Goal: Task Accomplishment & Management: Manage account settings

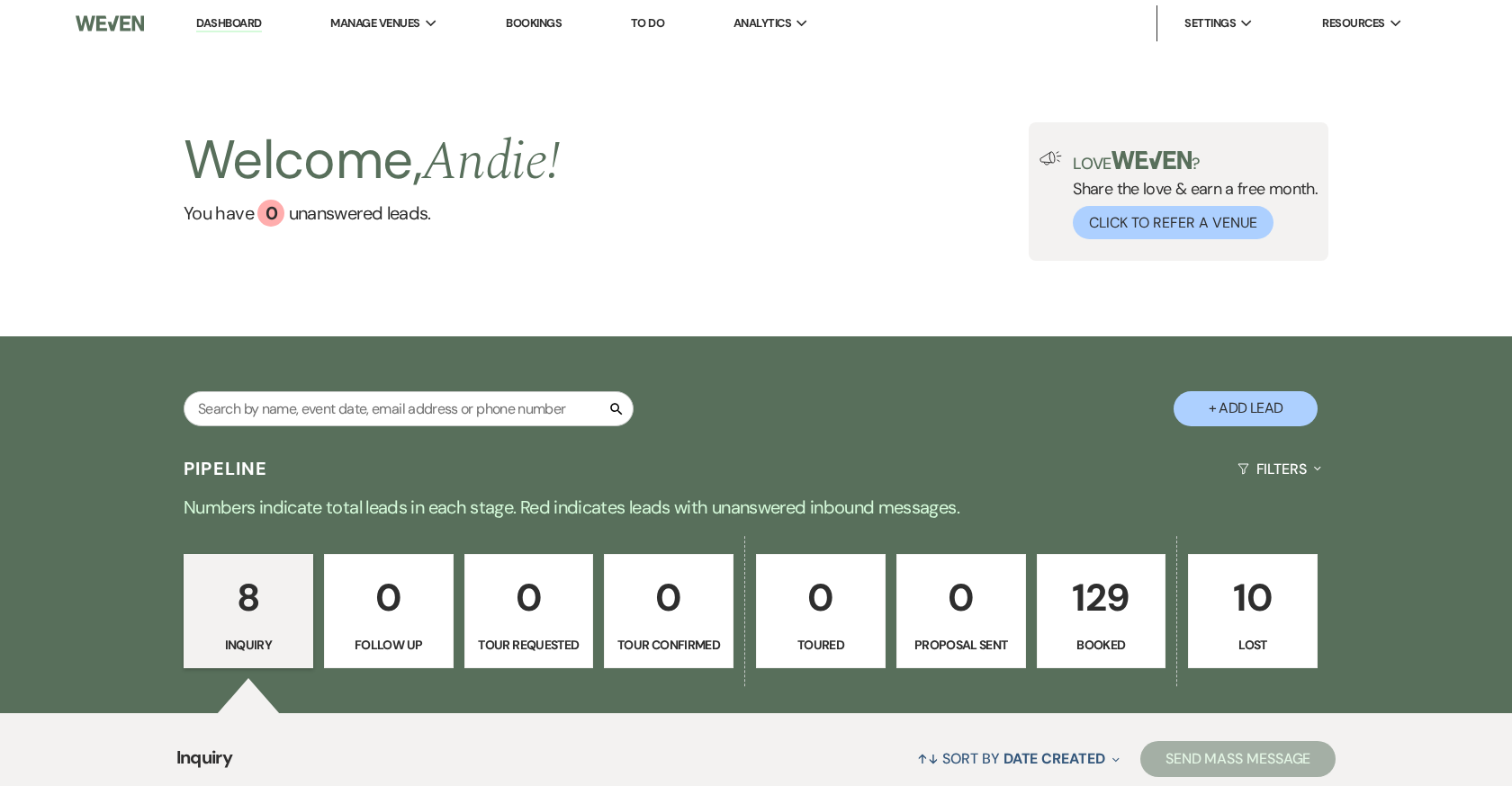
click at [475, 426] on div "Search" at bounding box center [409, 416] width 450 height 50
click at [480, 402] on input "text" at bounding box center [409, 409] width 450 height 35
type input "ka"
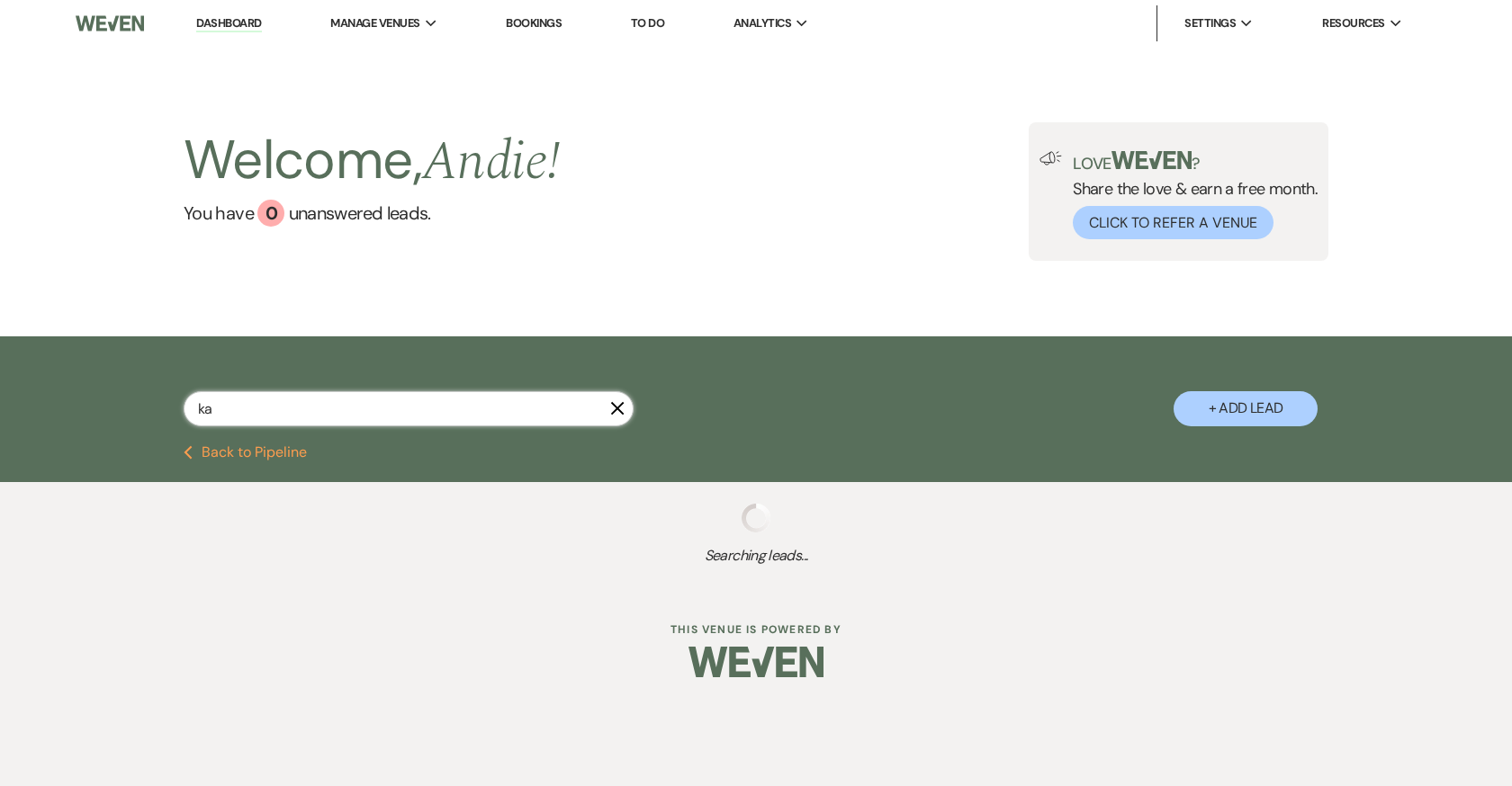
select select "8"
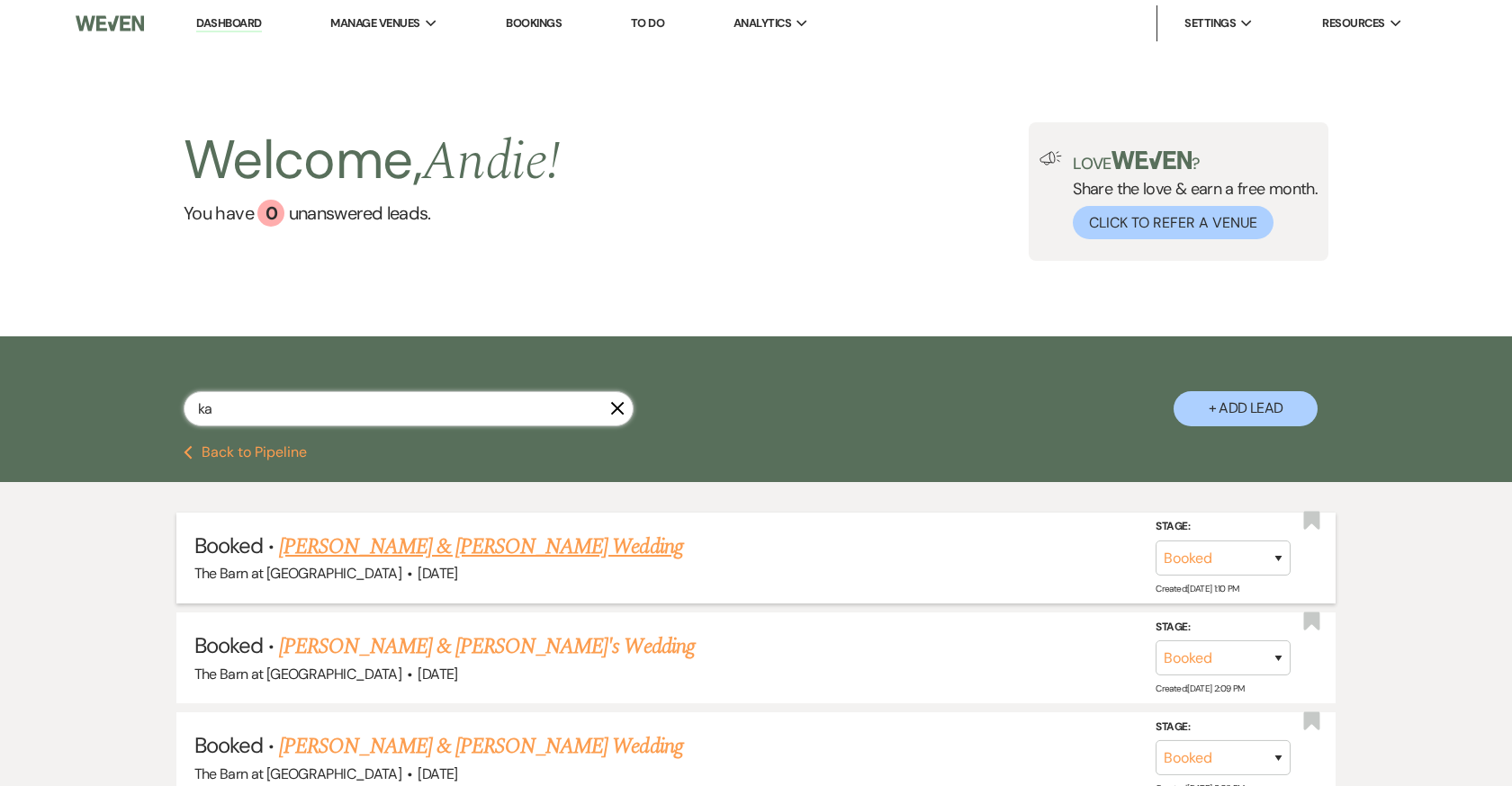
type input "ka"
click at [588, 545] on link "[PERSON_NAME] & [PERSON_NAME] Wedding" at bounding box center [480, 547] width 403 height 33
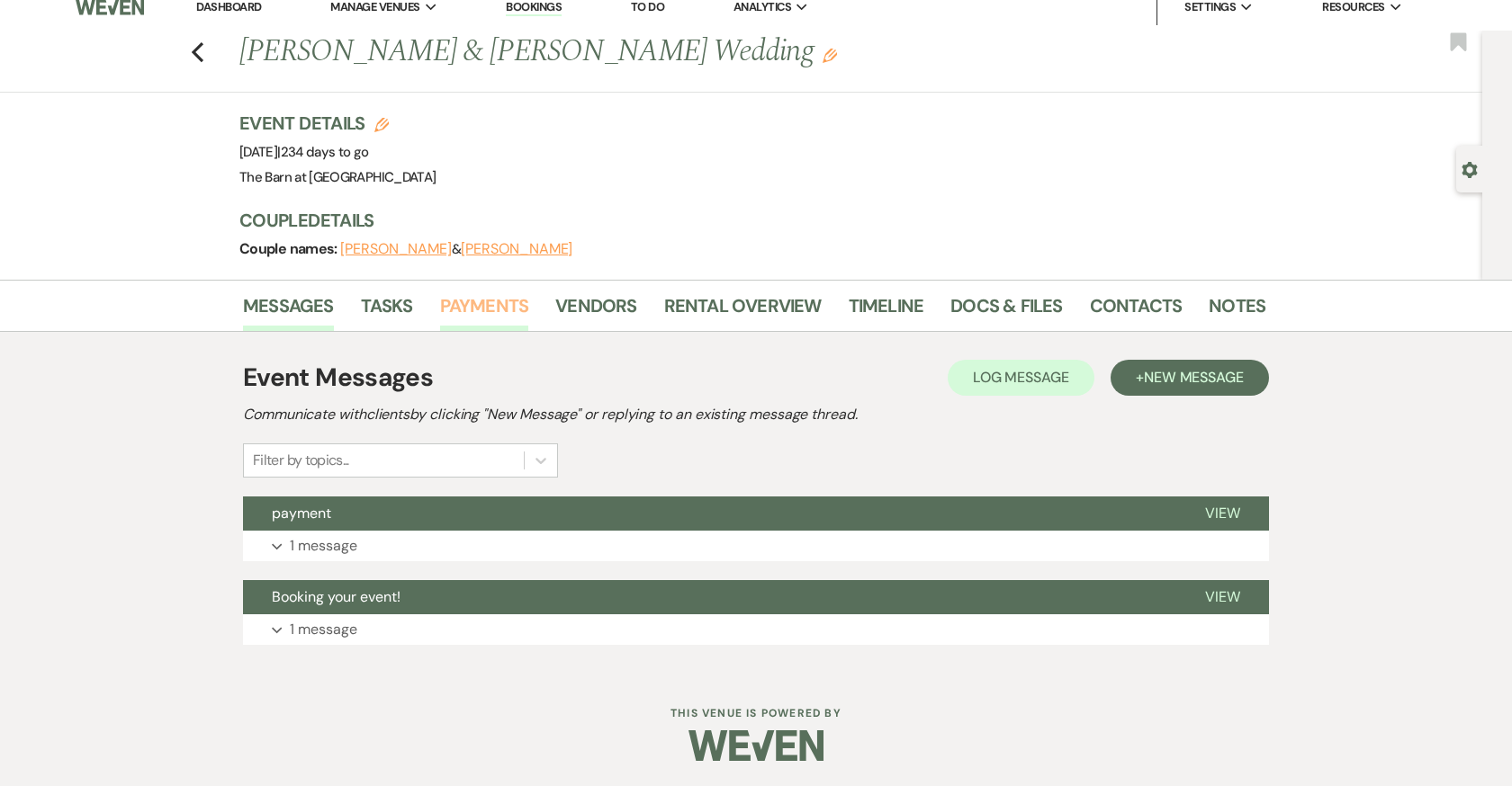
scroll to position [15, 0]
click at [503, 308] on link "Payments" at bounding box center [485, 311] width 89 height 39
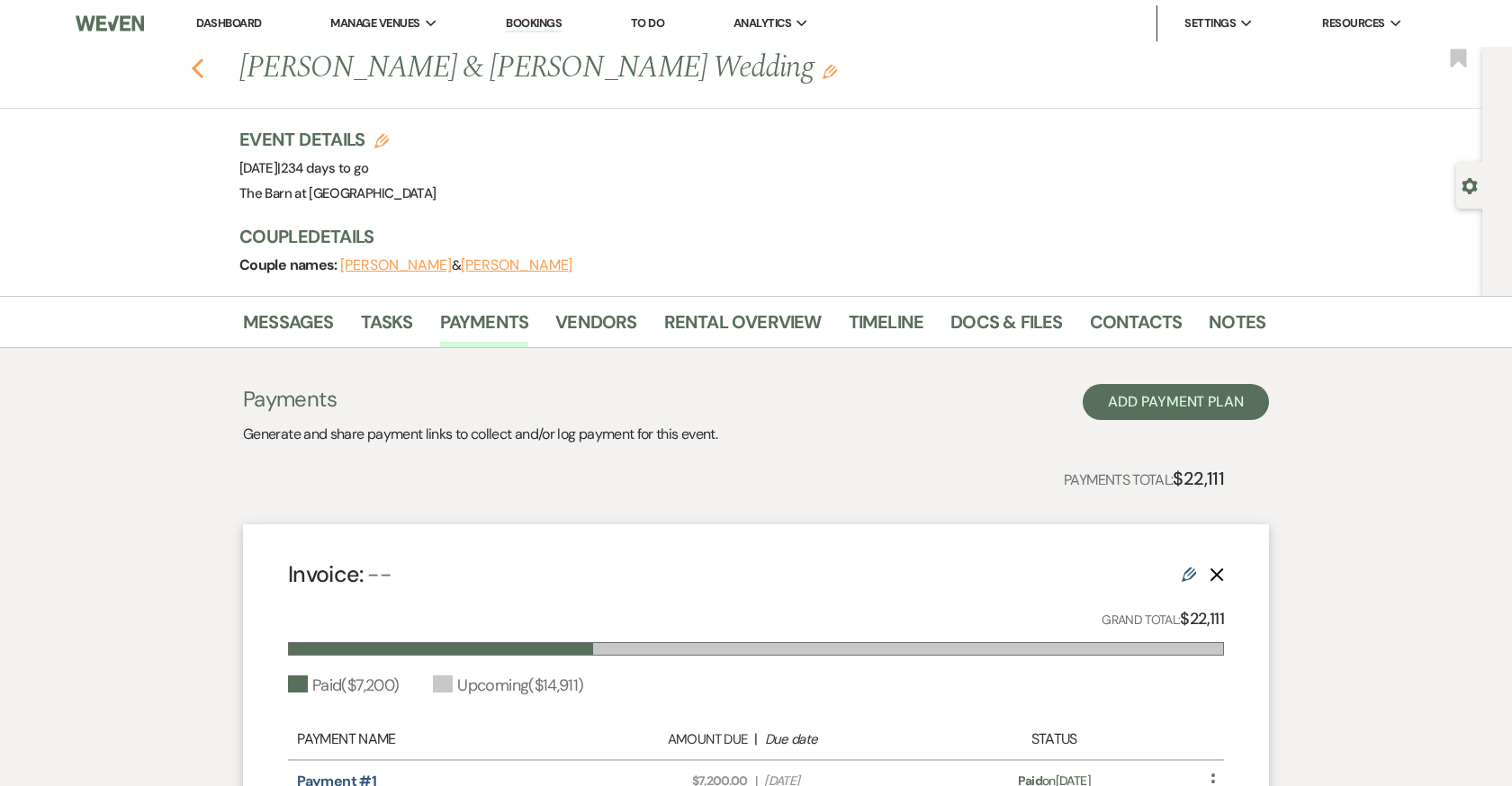
click at [203, 68] on div "Previous [PERSON_NAME] & [PERSON_NAME] Wedding Edit Bookmark" at bounding box center [736, 78] width 1491 height 62
click at [196, 72] on use "button" at bounding box center [197, 68] width 11 height 20
select select "8"
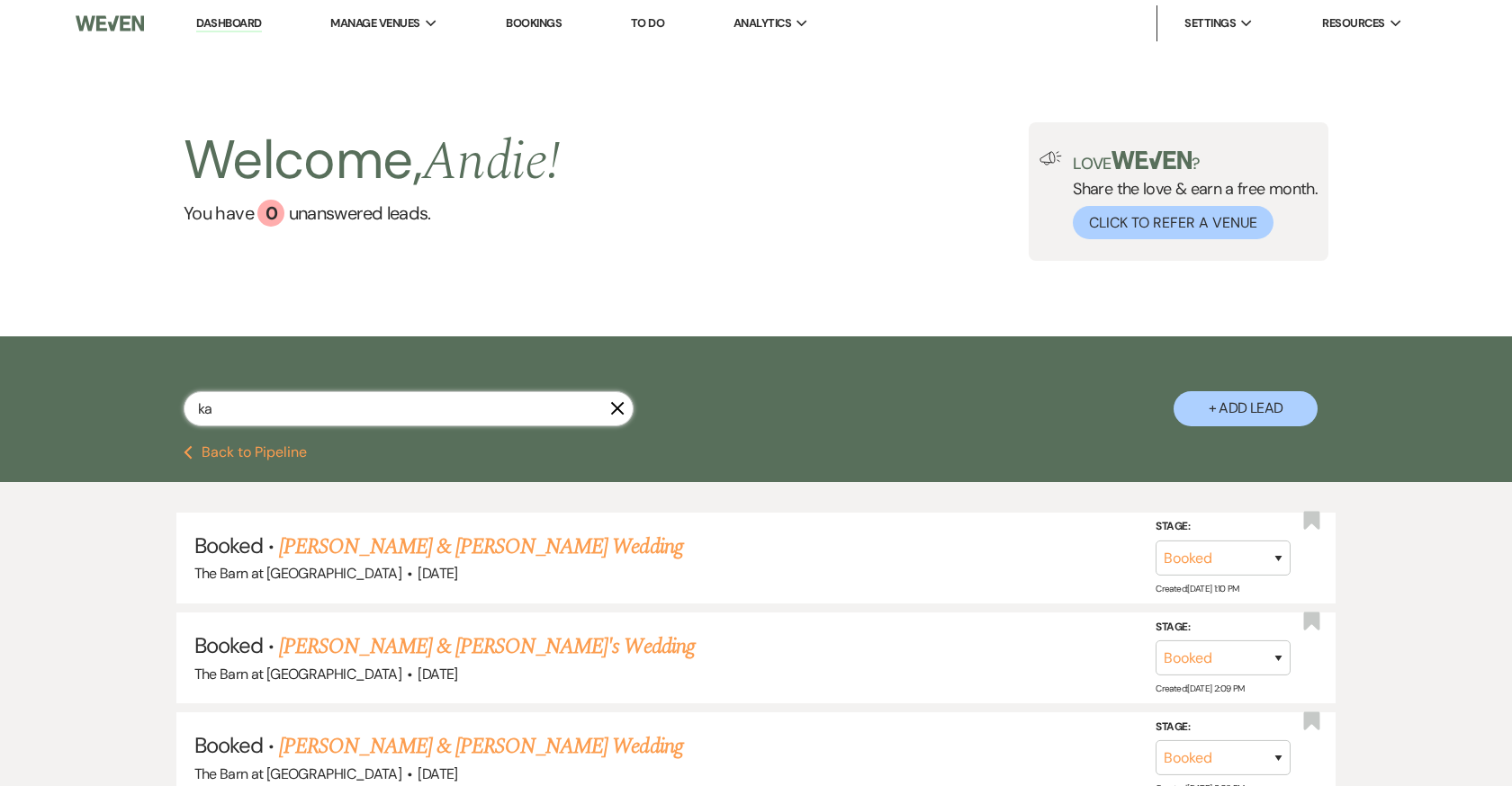
drag, startPoint x: 449, startPoint y: 400, endPoint x: 231, endPoint y: 392, distance: 218.1
click at [231, 398] on input "ka" at bounding box center [409, 409] width 450 height 35
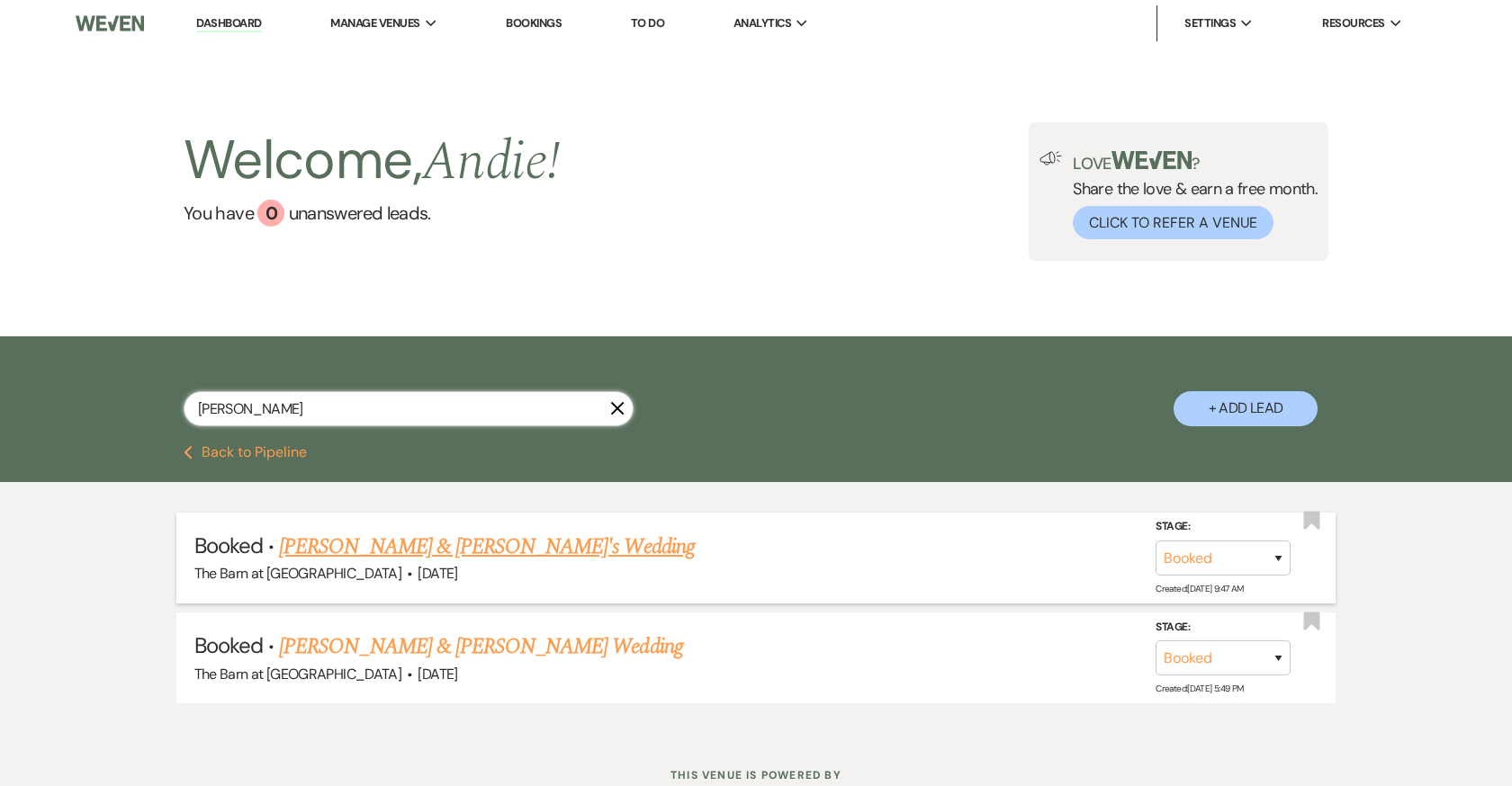
type input "[PERSON_NAME]"
click at [483, 545] on link "[PERSON_NAME] & [PERSON_NAME]'s Wedding" at bounding box center [486, 547] width 416 height 33
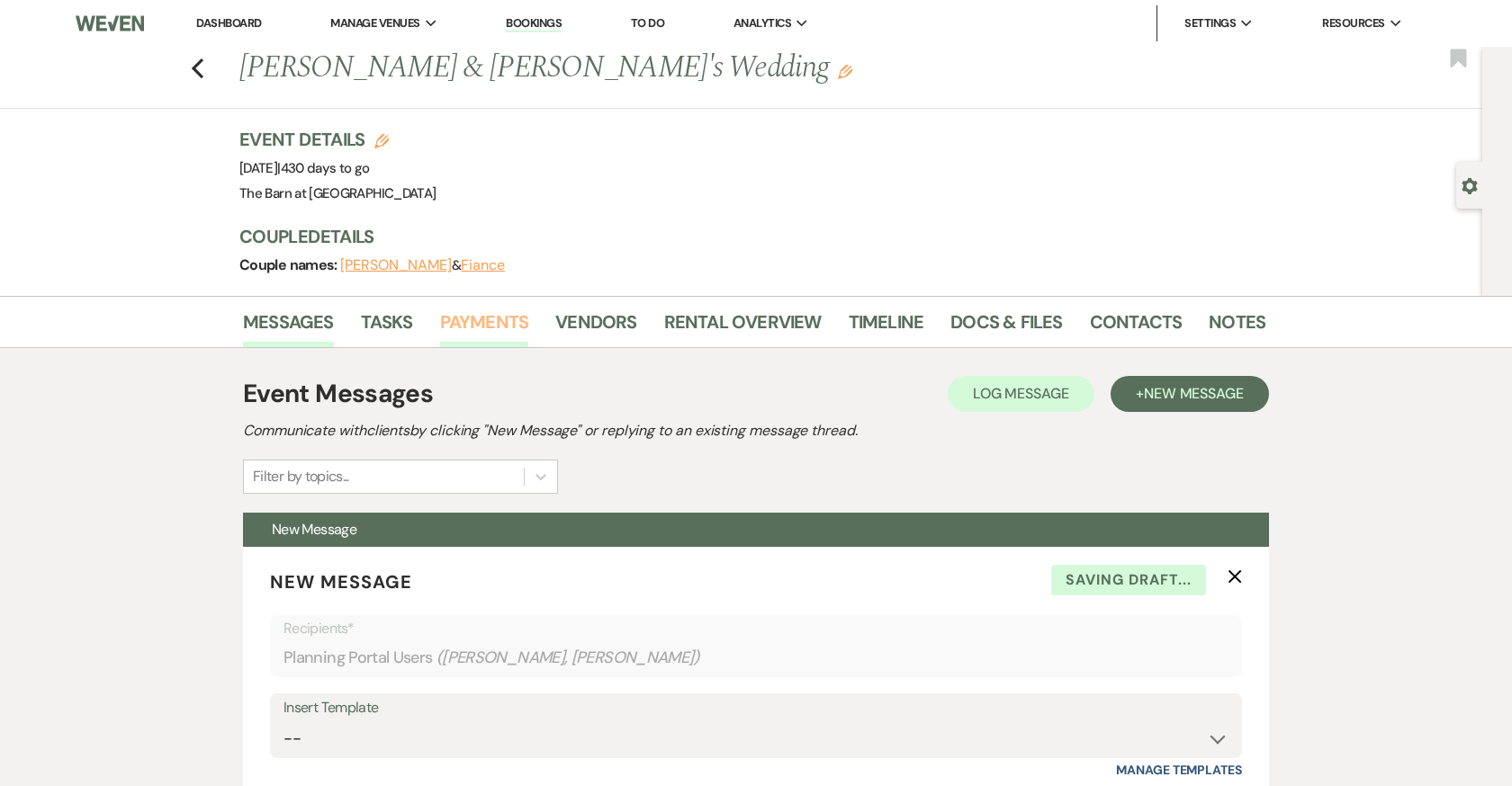
click at [487, 326] on link "Payments" at bounding box center [485, 326] width 89 height 39
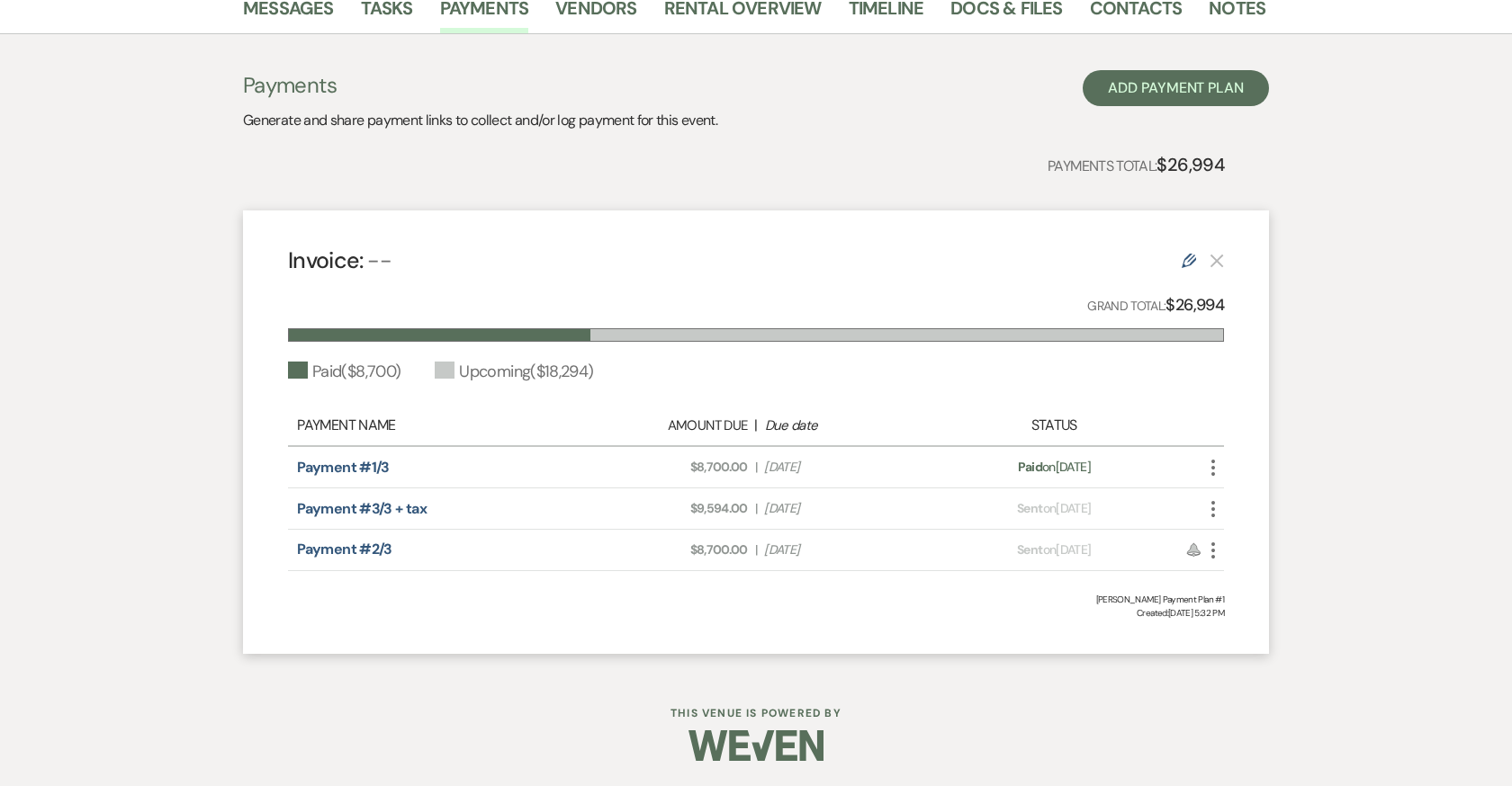
scroll to position [312, 0]
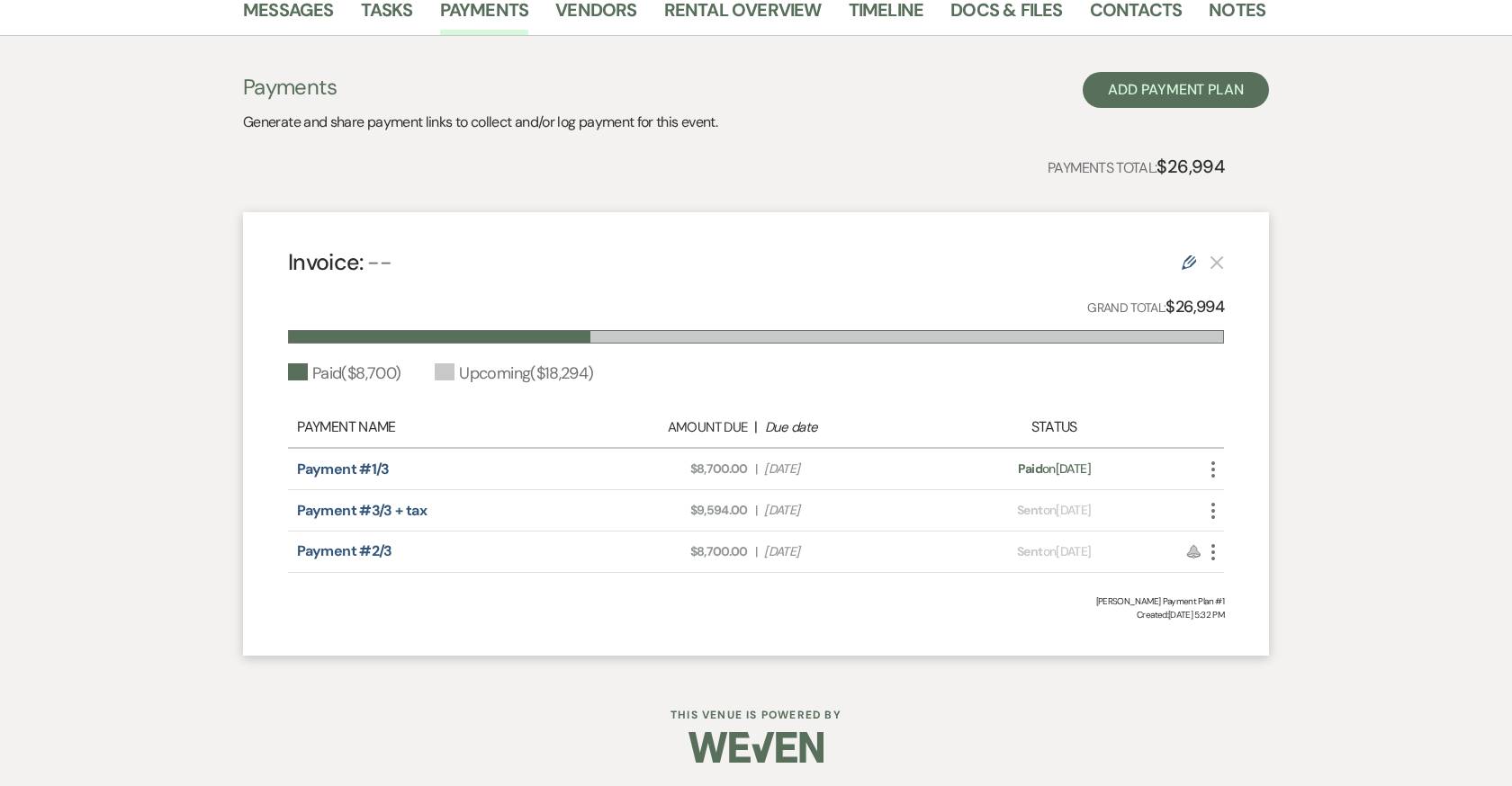
click at [1216, 510] on icon "More" at bounding box center [1212, 510] width 22 height 22
click at [1250, 608] on link "Pencil Edit" at bounding box center [1293, 608] width 182 height 31
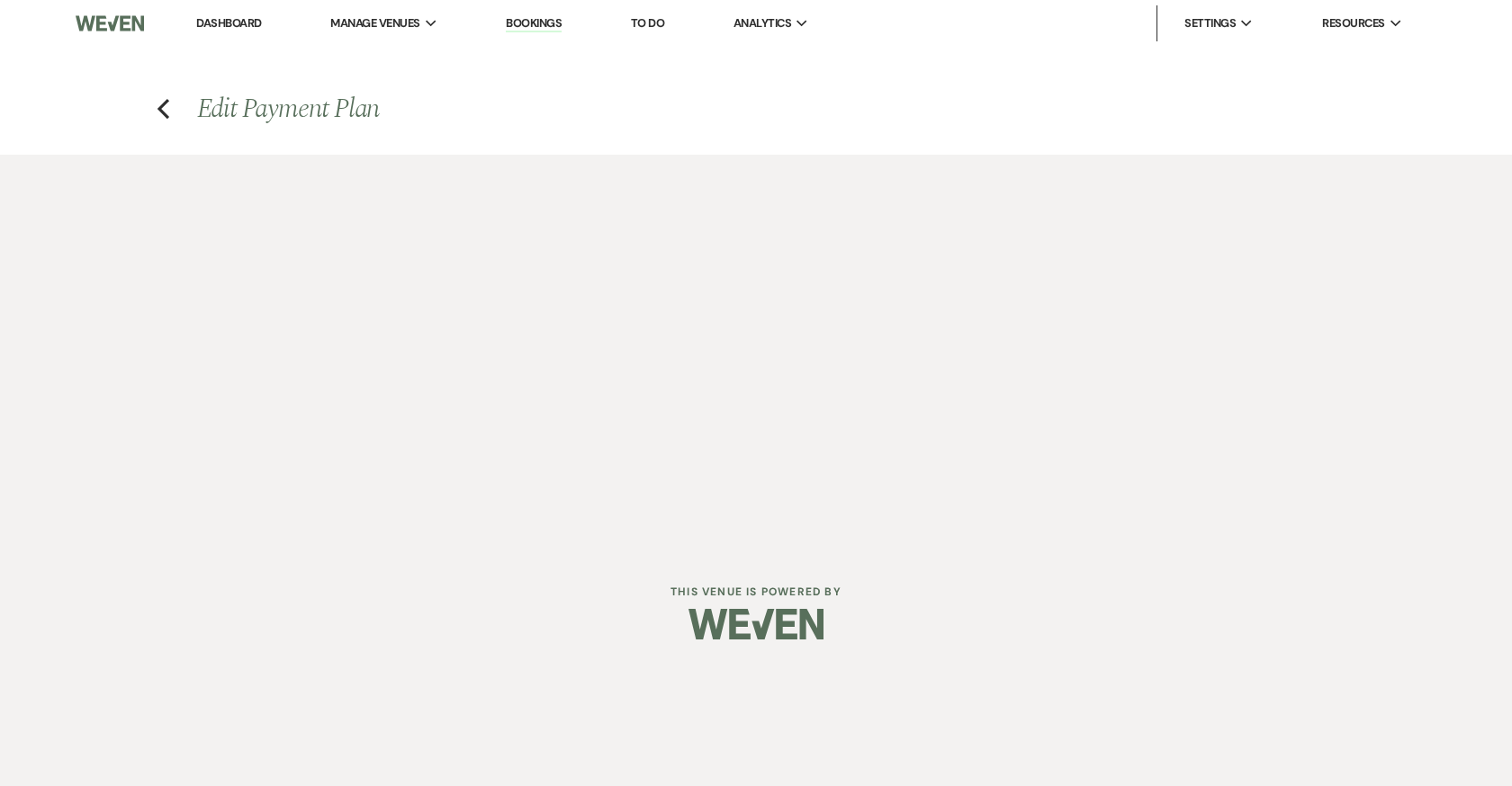
select select "1"
select select "2"
select select "flat"
select select "2"
select select "flat"
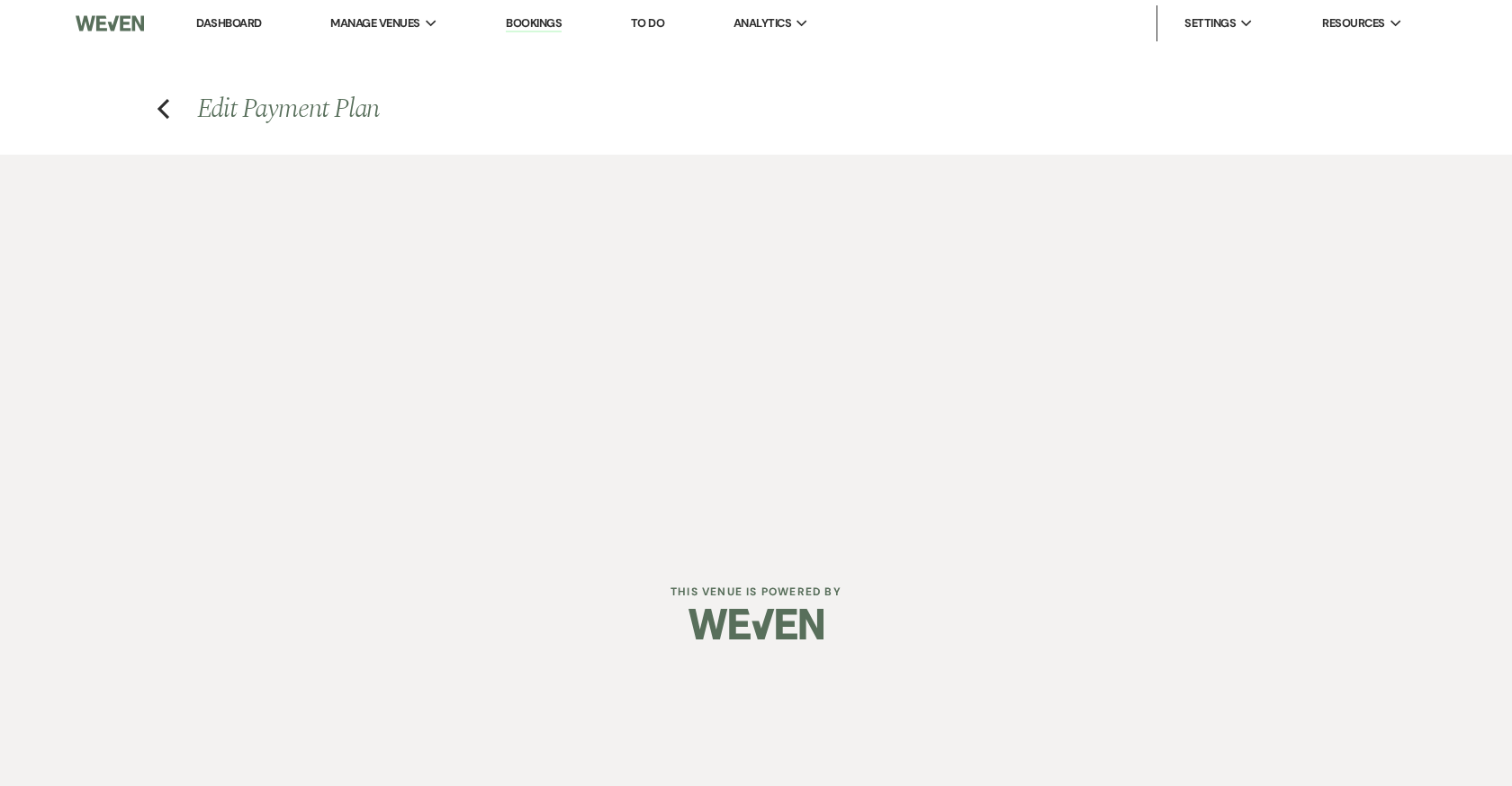
select select "client"
select select "weeks"
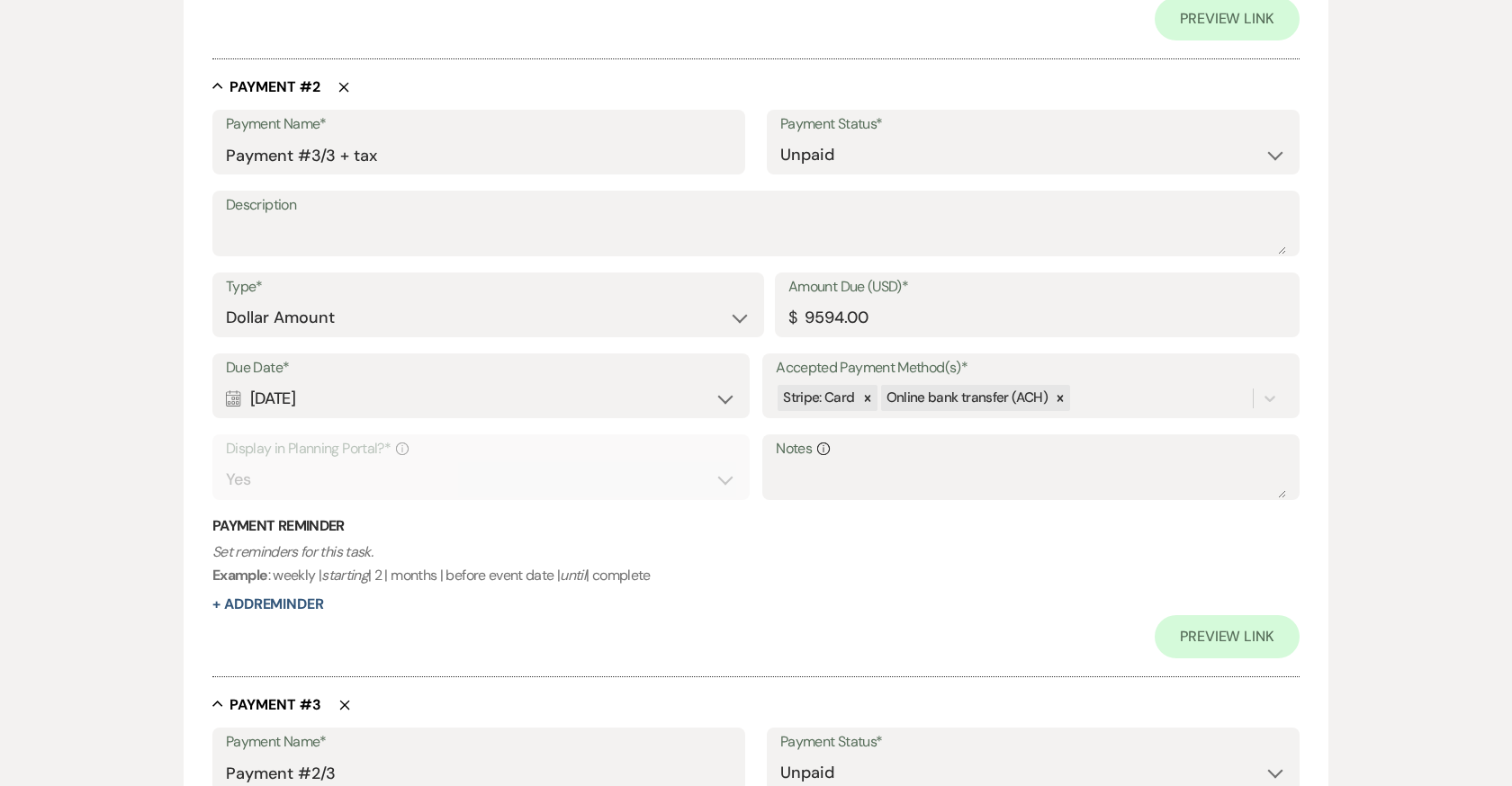
scroll to position [1175, 0]
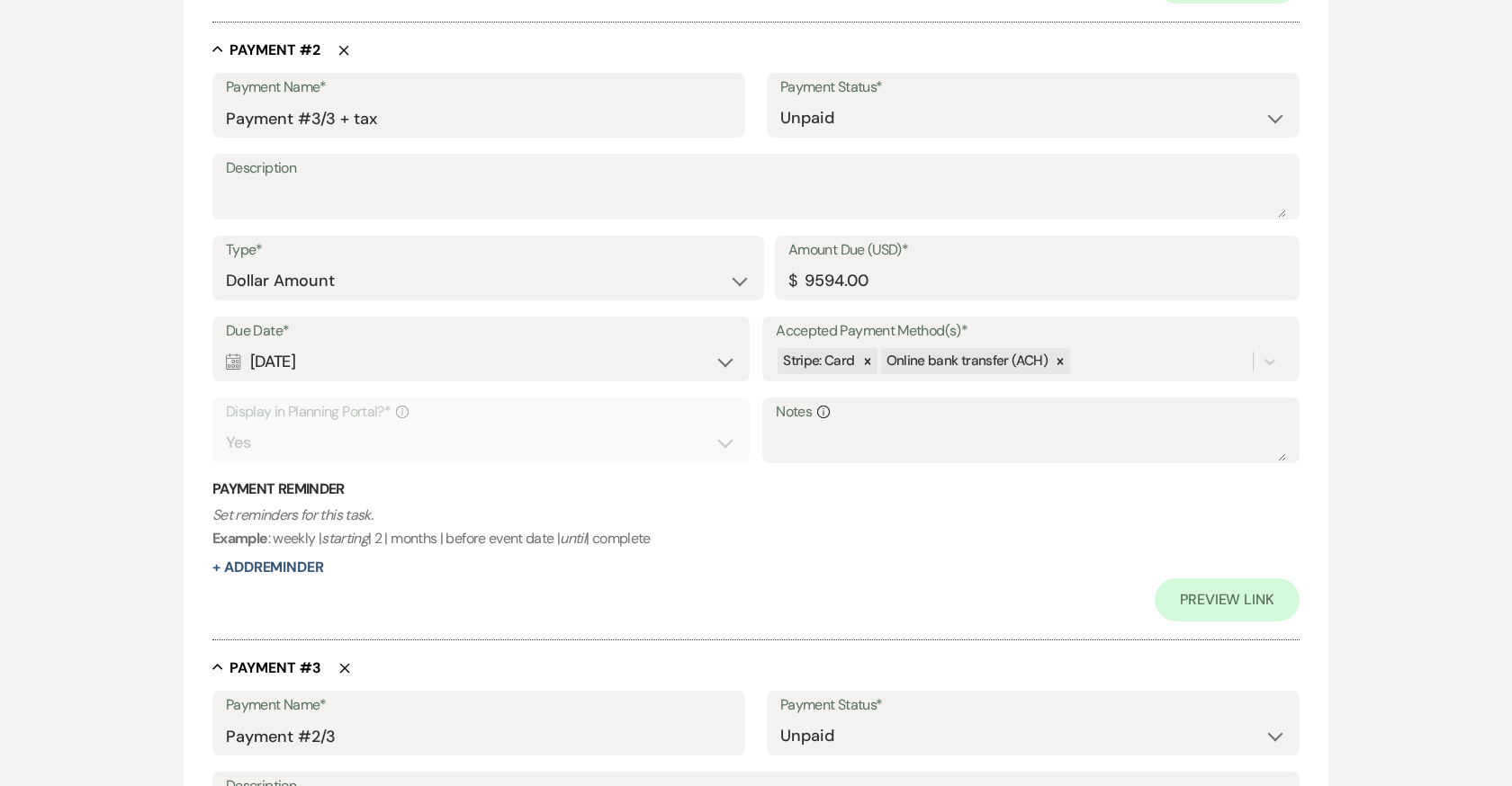
click at [345, 352] on div "Calendar [DATE] Expand" at bounding box center [481, 362] width 510 height 35
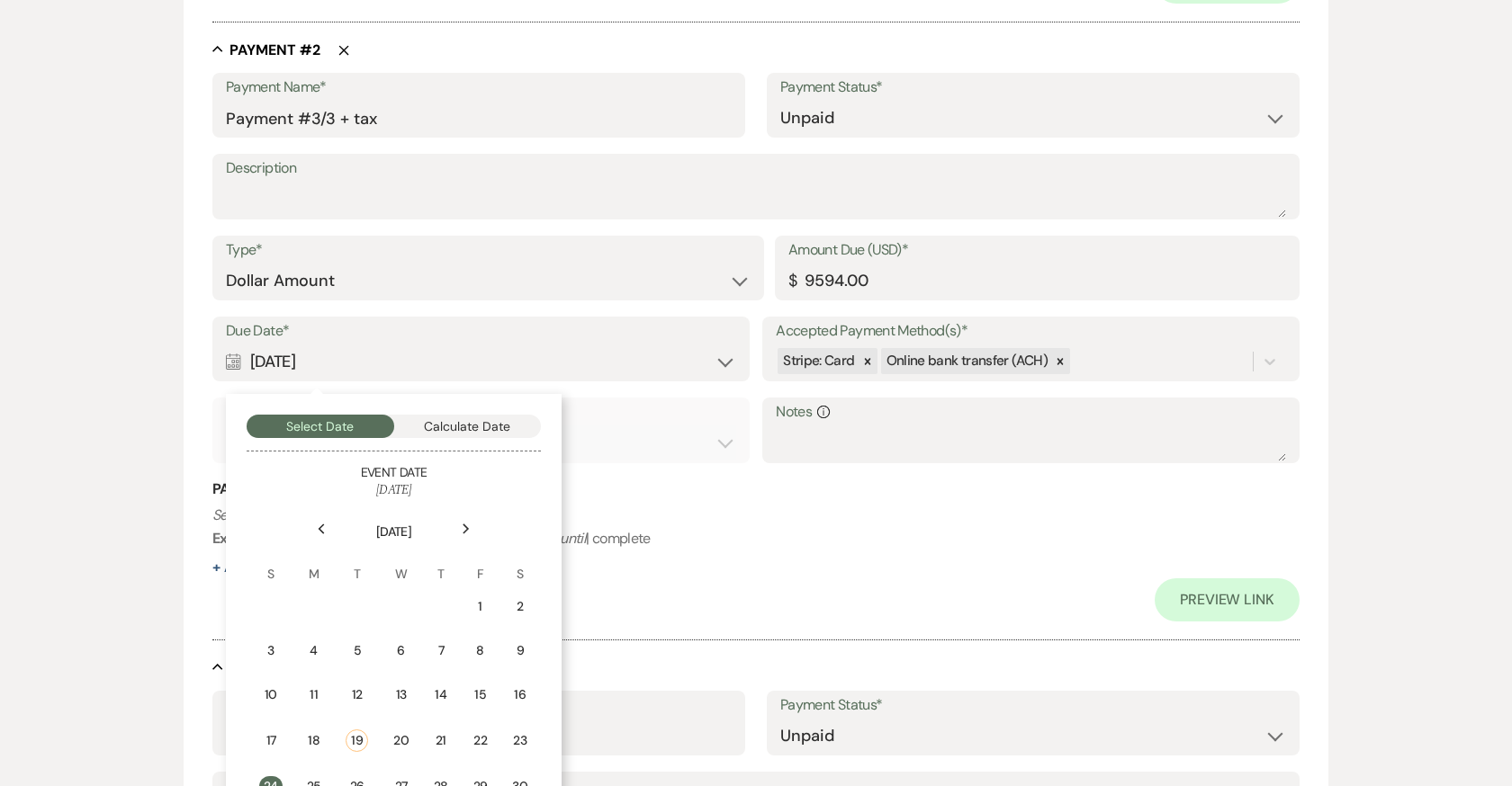
click at [461, 519] on div "Next" at bounding box center [466, 529] width 29 height 29
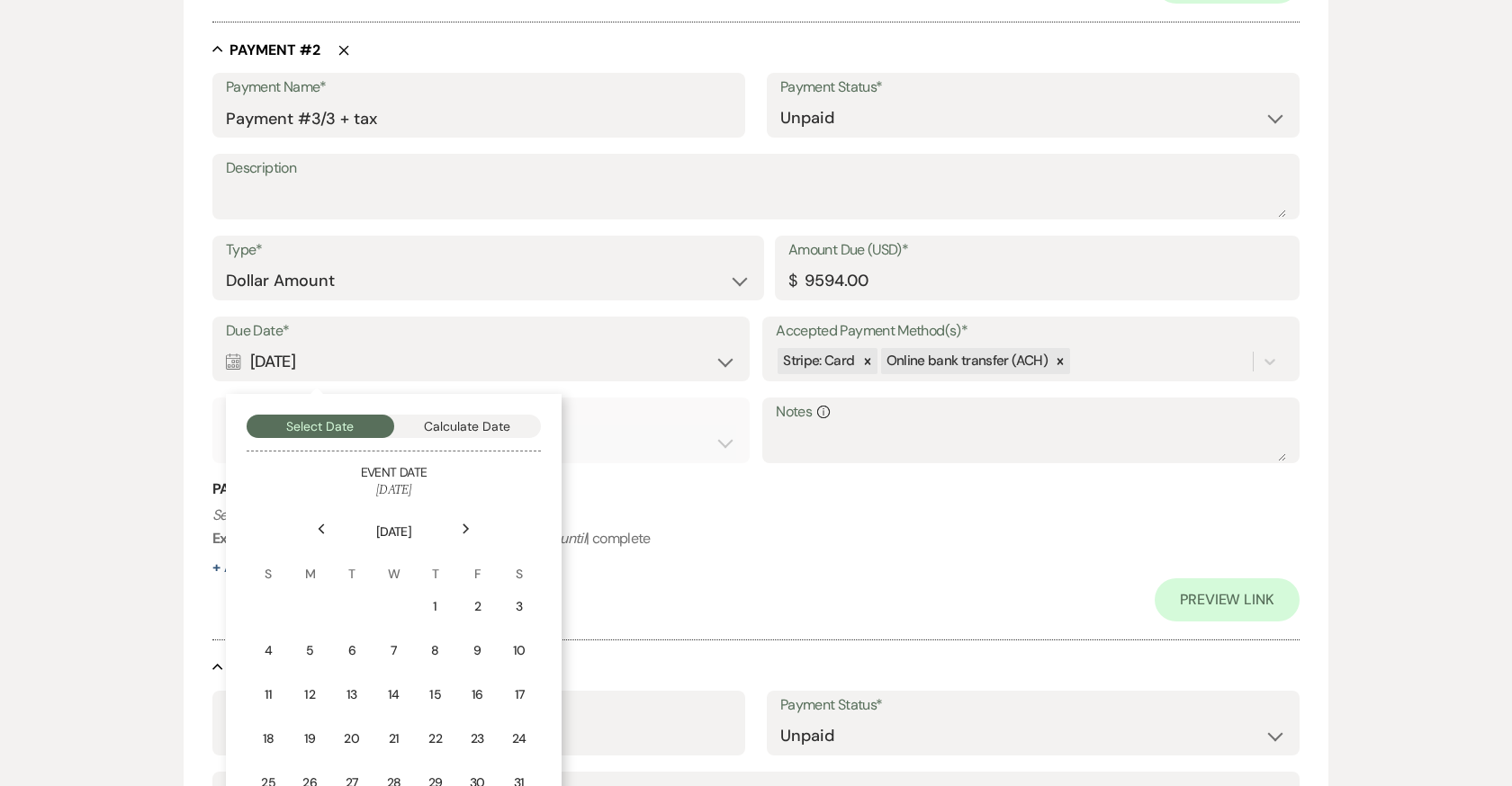
click at [461, 519] on div "Next" at bounding box center [466, 529] width 29 height 29
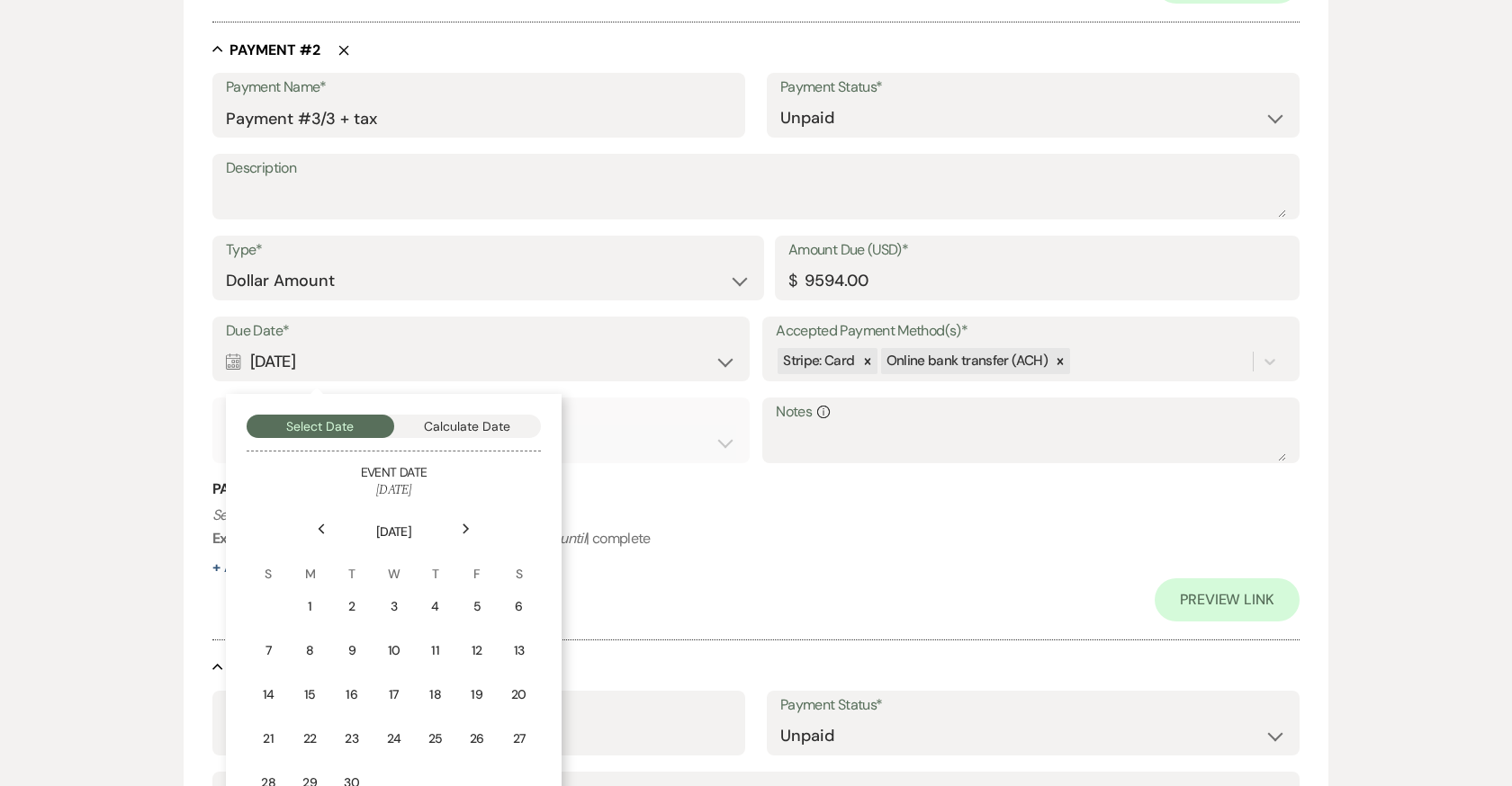
click at [461, 519] on div "Next" at bounding box center [466, 529] width 29 height 29
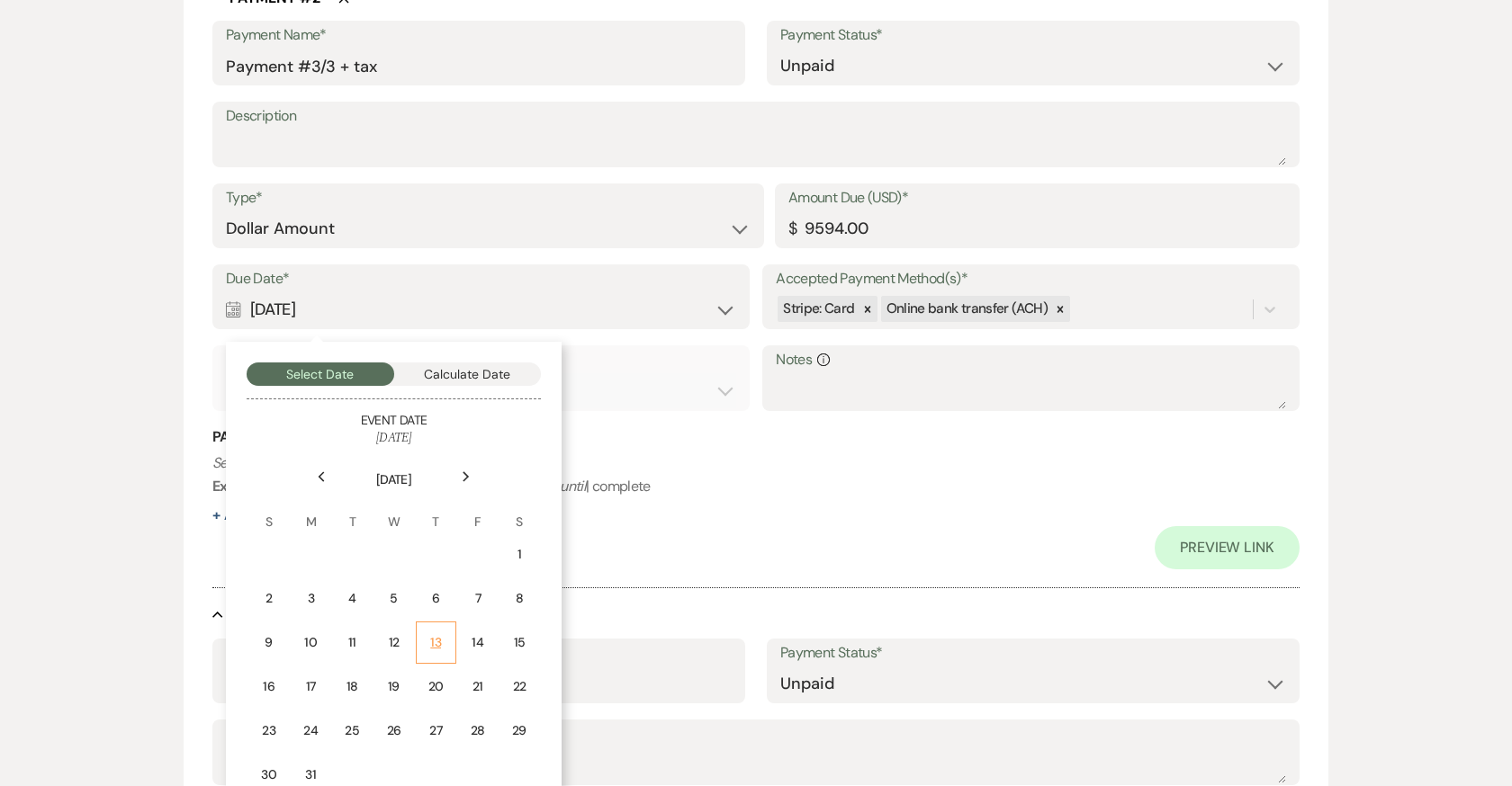
scroll to position [1228, 0]
click at [319, 721] on div "24" at bounding box center [310, 730] width 16 height 19
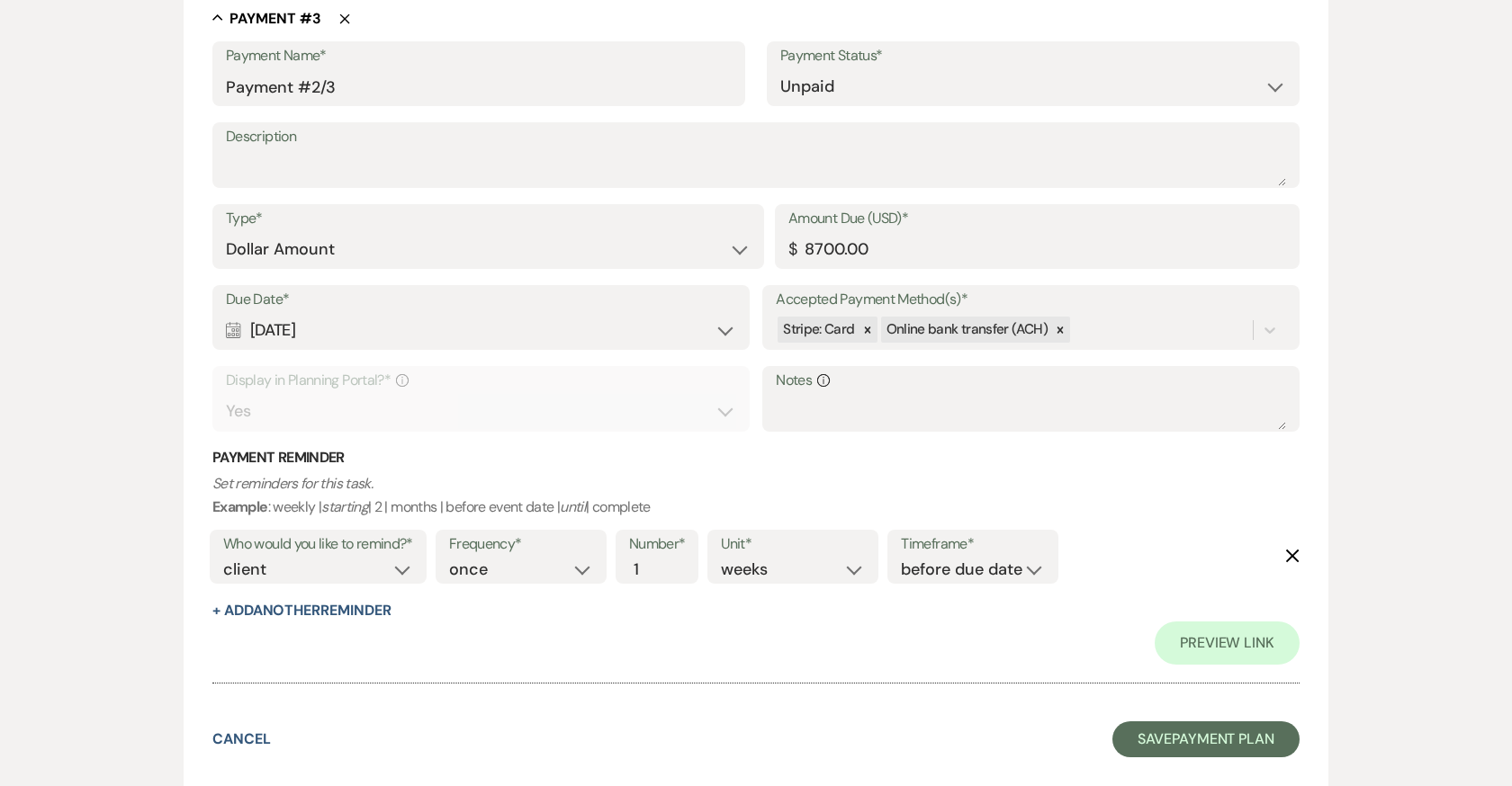
scroll to position [1846, 0]
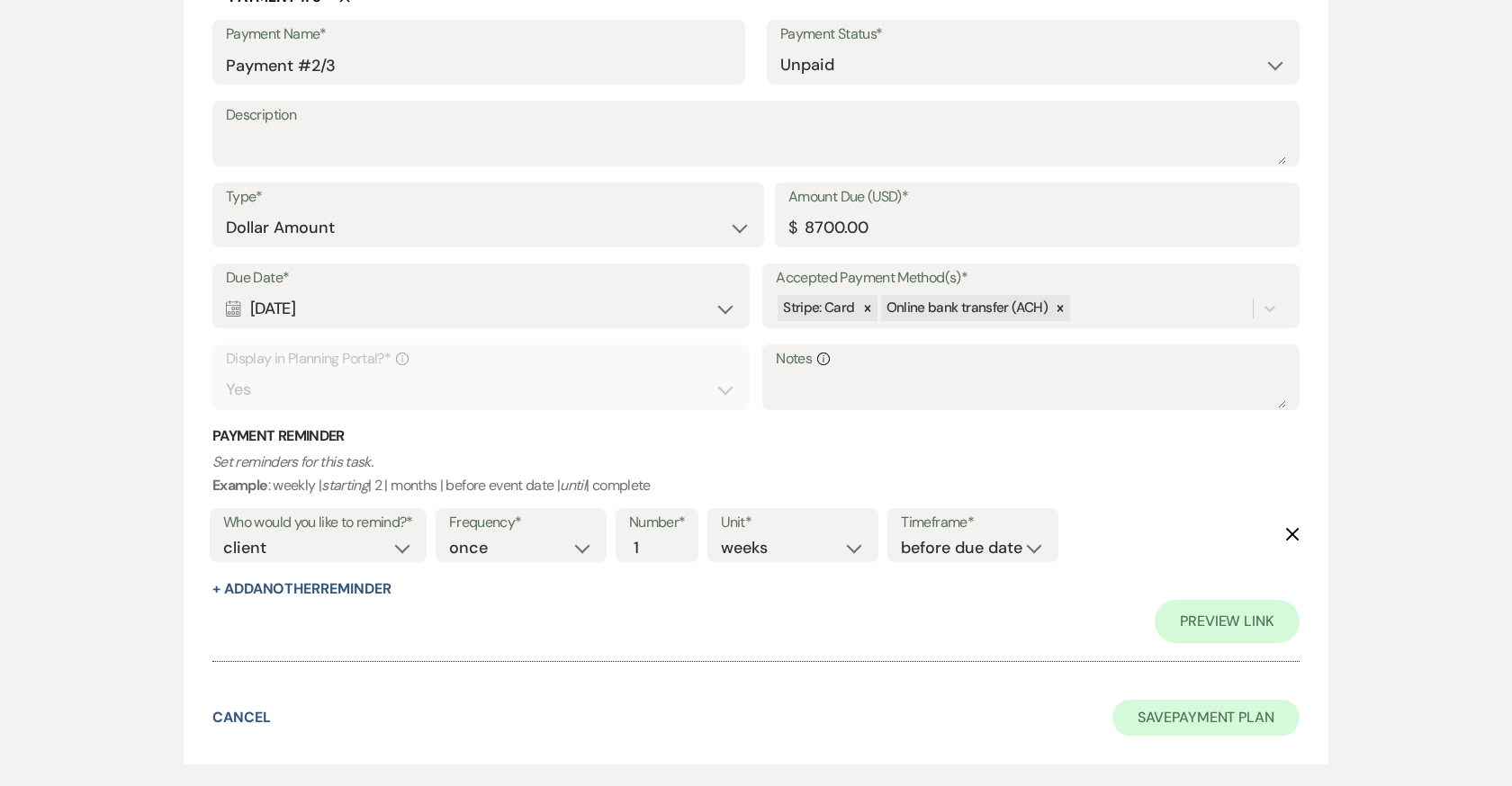
click at [1155, 700] on button "Save Payment Plan" at bounding box center [1205, 718] width 187 height 36
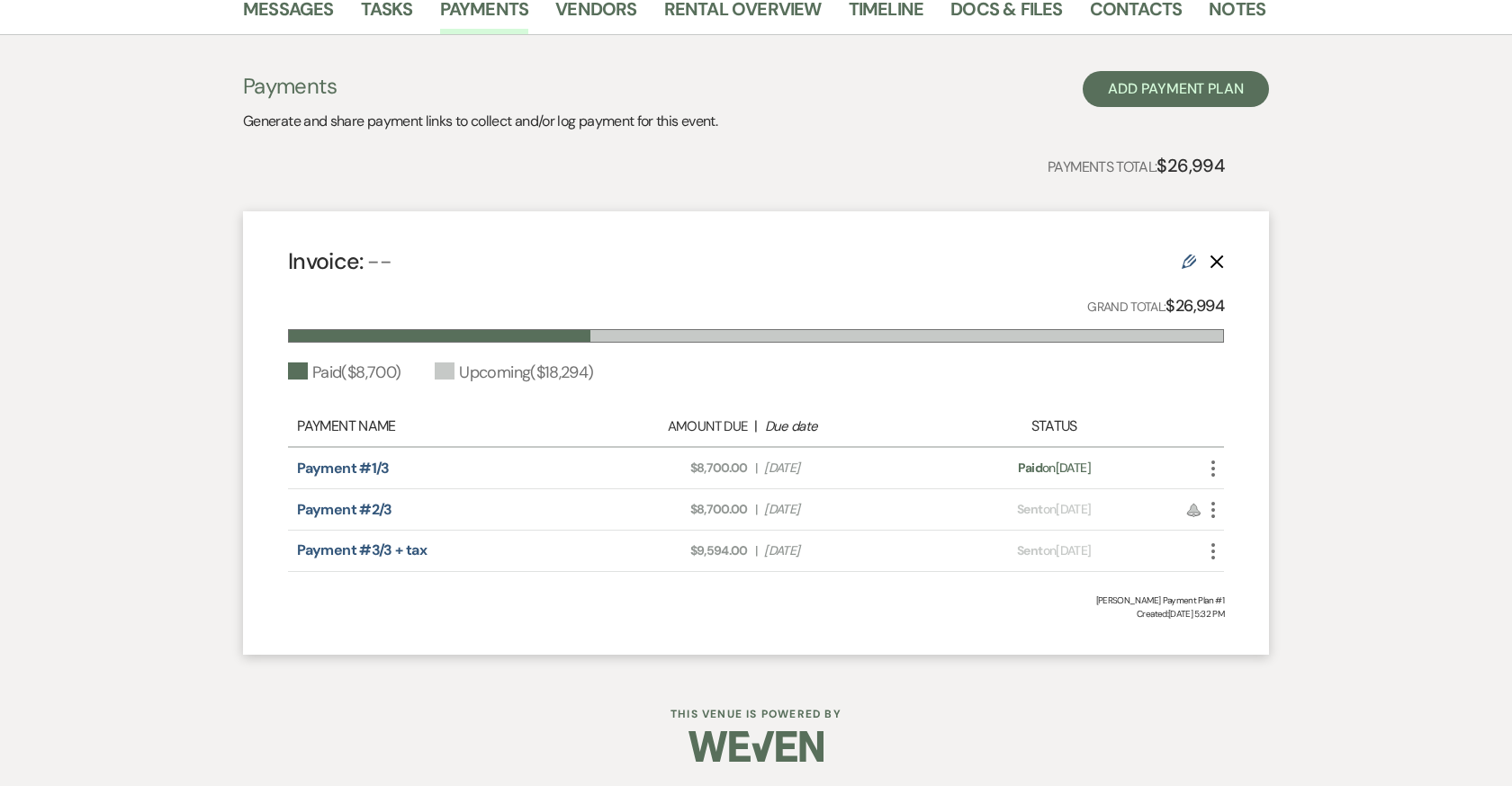
scroll to position [312, 0]
